Goal: Information Seeking & Learning: Learn about a topic

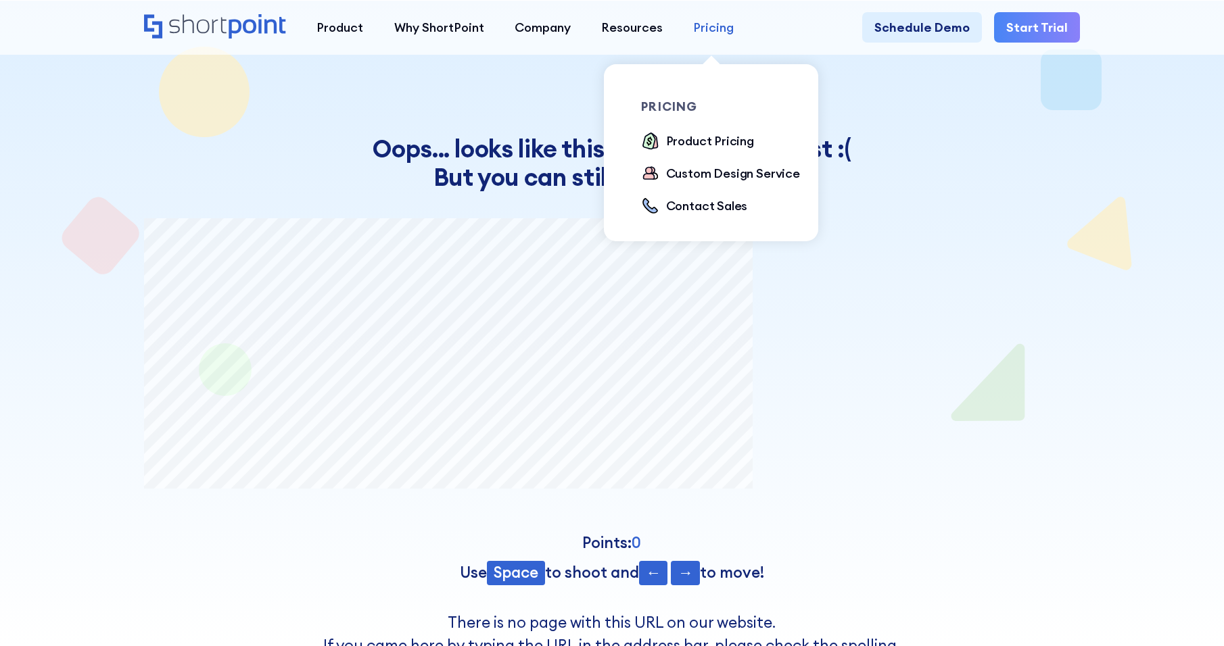
click at [712, 30] on div "Pricing" at bounding box center [713, 27] width 41 height 18
click at [694, 134] on div "Product Pricing" at bounding box center [710, 141] width 88 height 18
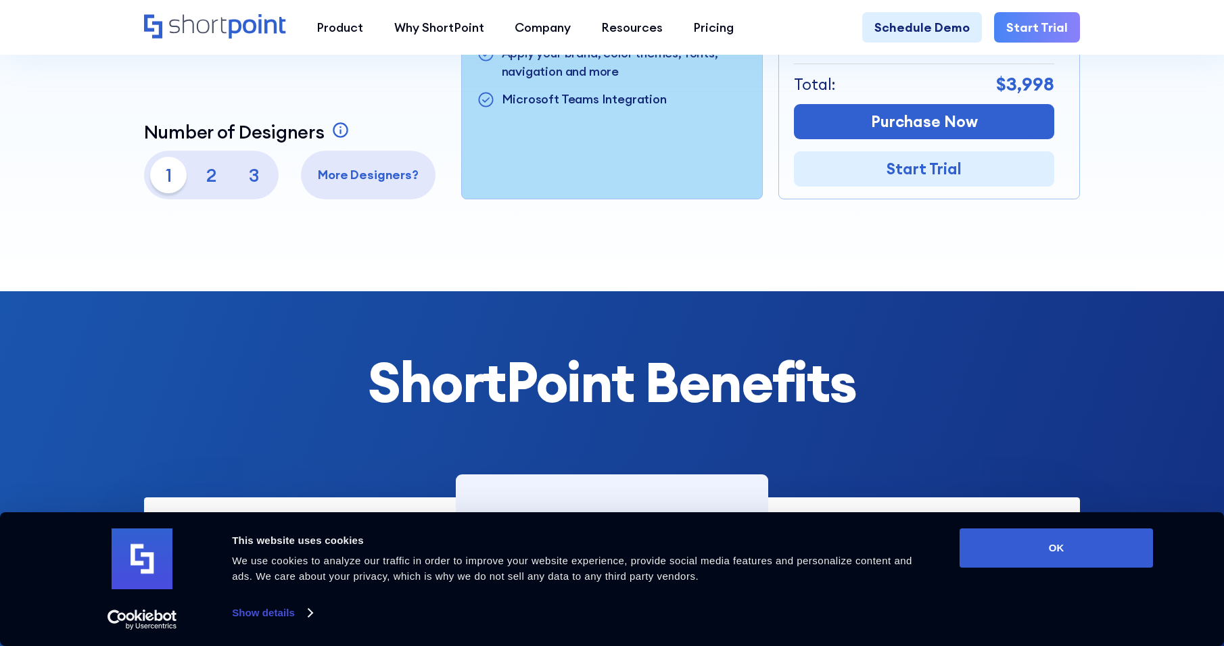
scroll to position [622, 0]
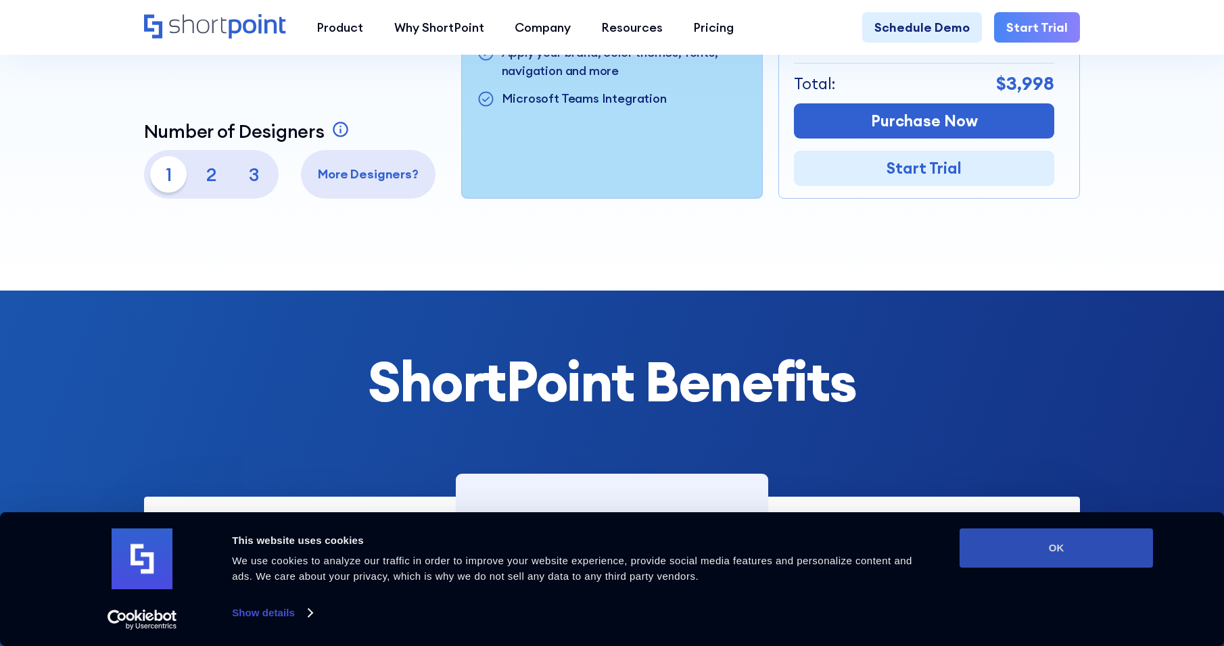
click at [1112, 558] on button "OK" at bounding box center [1056, 548] width 193 height 39
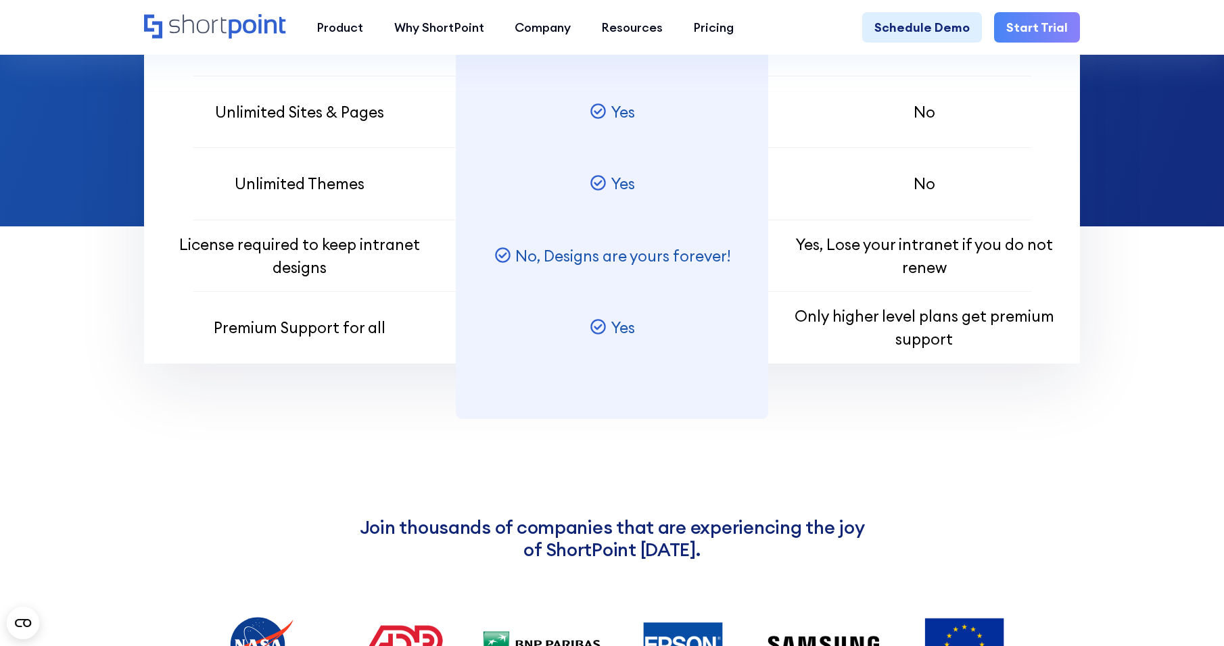
scroll to position [1413, 0]
